Goal: Task Accomplishment & Management: Manage account settings

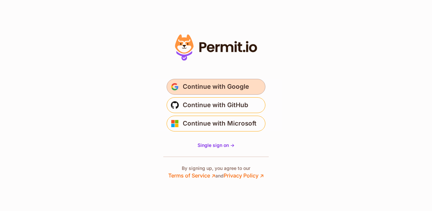
click at [203, 85] on span "Continue with Google" at bounding box center [216, 87] width 66 height 11
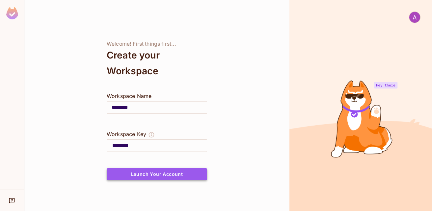
click at [168, 175] on button "Launch Your Account" at bounding box center [157, 174] width 100 height 12
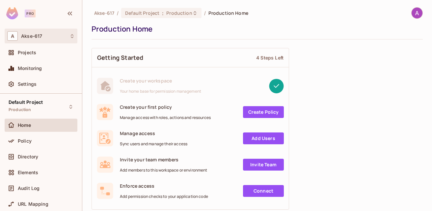
click at [71, 34] on icon at bounding box center [71, 36] width 5 height 5
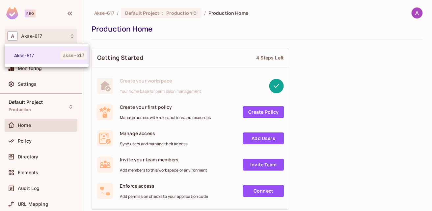
click at [71, 34] on div at bounding box center [216, 105] width 432 height 211
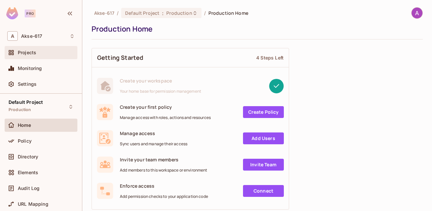
click at [42, 52] on div "Projects" at bounding box center [46, 52] width 57 height 5
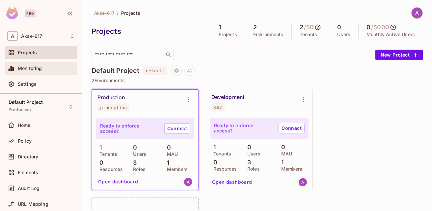
click at [40, 72] on div "Monitoring" at bounding box center [40, 68] width 67 height 8
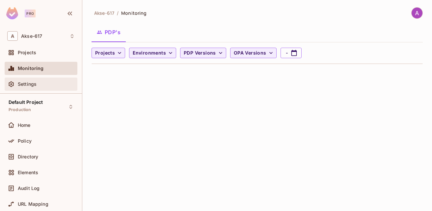
click at [42, 89] on div "Settings" at bounding box center [41, 84] width 73 height 13
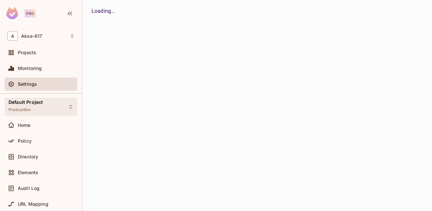
click at [42, 104] on span "Default Project" at bounding box center [26, 102] width 34 height 5
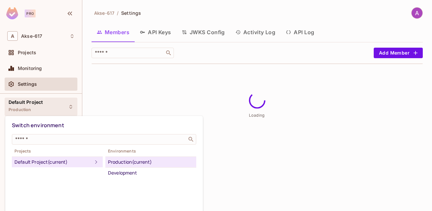
click at [40, 105] on div at bounding box center [216, 105] width 432 height 211
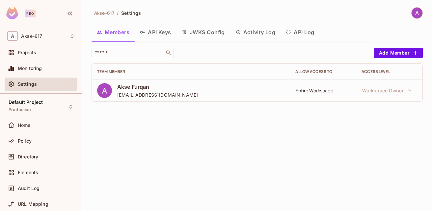
click at [166, 33] on button "API Keys" at bounding box center [156, 32] width 42 height 16
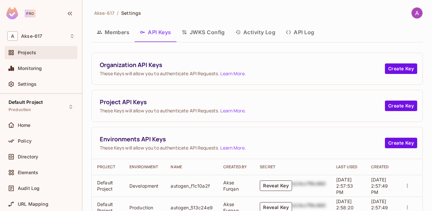
click at [34, 47] on div "Projects" at bounding box center [41, 52] width 73 height 13
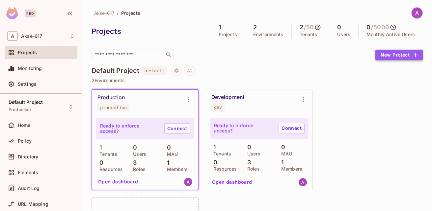
click at [390, 52] on button "New Project" at bounding box center [398, 55] width 47 height 11
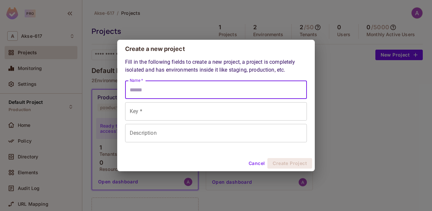
click at [180, 91] on input "Name *" at bounding box center [216, 90] width 182 height 18
type input "*"
type input "**"
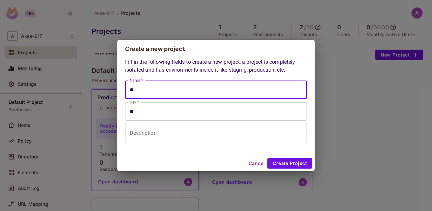
type input "***"
type input "****"
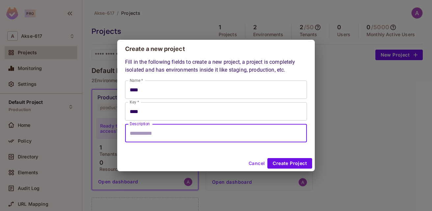
click at [167, 137] on input "Description" at bounding box center [216, 133] width 182 height 18
type input "**********"
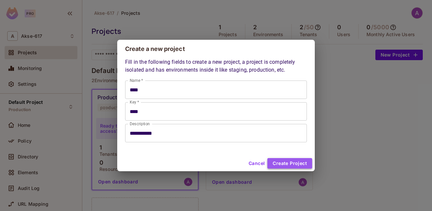
click at [294, 164] on button "Create Project" at bounding box center [289, 163] width 45 height 11
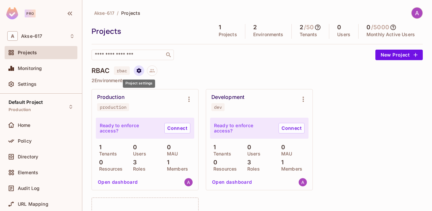
click at [138, 72] on icon "Project settings" at bounding box center [139, 70] width 5 height 5
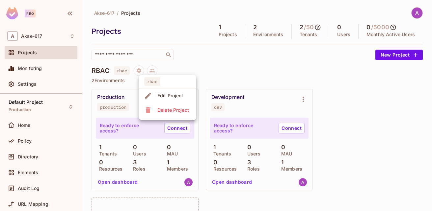
click at [219, 73] on div at bounding box center [216, 105] width 432 height 211
click at [94, 72] on h4 "RBAC" at bounding box center [100, 71] width 18 height 8
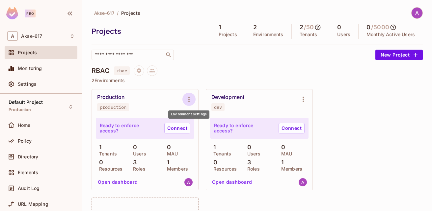
click at [186, 99] on icon "Environment settings" at bounding box center [189, 99] width 8 height 8
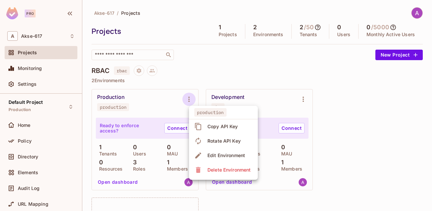
click at [204, 80] on div at bounding box center [216, 105] width 432 height 211
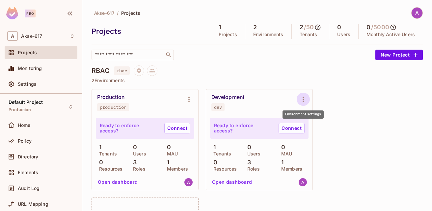
click at [307, 97] on icon "Environment settings" at bounding box center [303, 99] width 8 height 8
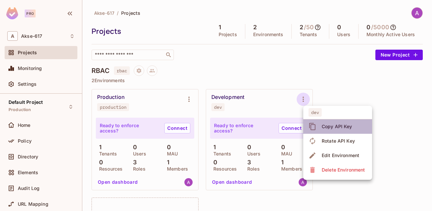
click at [327, 126] on div "Copy API Key" at bounding box center [336, 126] width 31 height 7
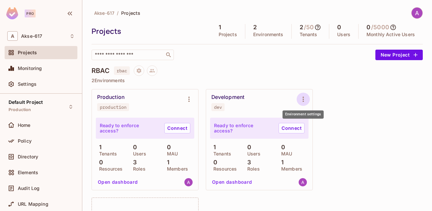
click at [302, 98] on icon "Environment settings" at bounding box center [303, 99] width 8 height 8
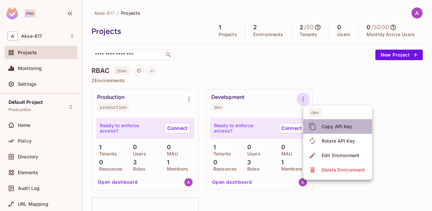
click at [317, 127] on div "Copy API Key" at bounding box center [331, 126] width 46 height 11
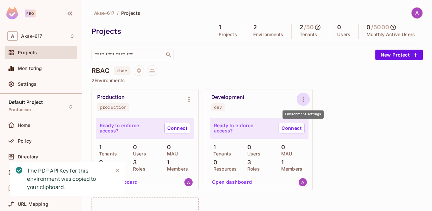
click at [305, 99] on icon "Environment settings" at bounding box center [303, 99] width 8 height 8
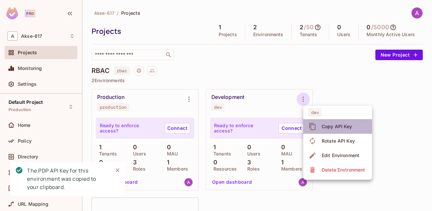
click at [322, 128] on div "Copy API Key" at bounding box center [336, 126] width 31 height 7
